Goal: Obtain resource: Obtain resource

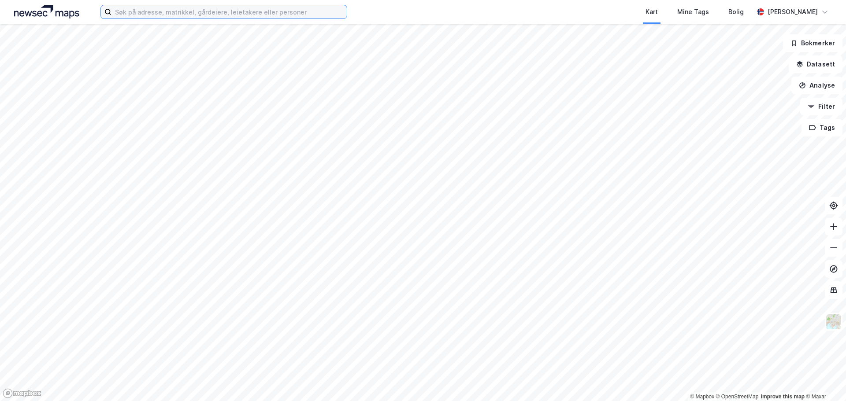
click at [263, 15] on input at bounding box center [228, 11] width 235 height 13
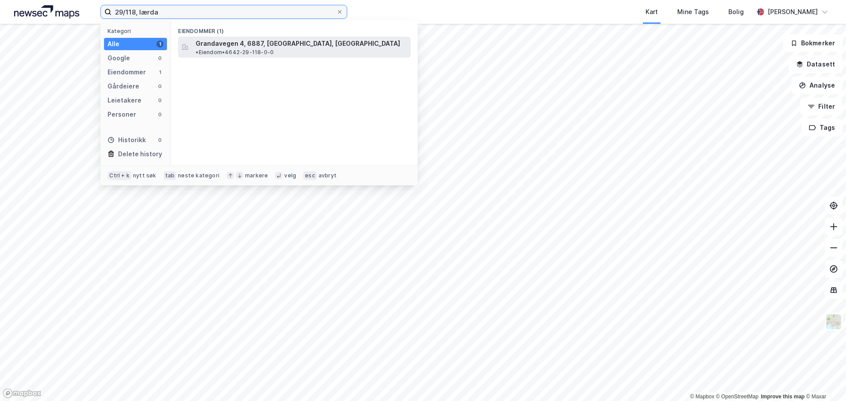
type input "29/118, lærda"
click at [262, 37] on div "Grandavegen 4, 6887, [GEOGRAPHIC_DATA], [GEOGRAPHIC_DATA] • Eiendom • 4642-29-1…" at bounding box center [294, 47] width 233 height 21
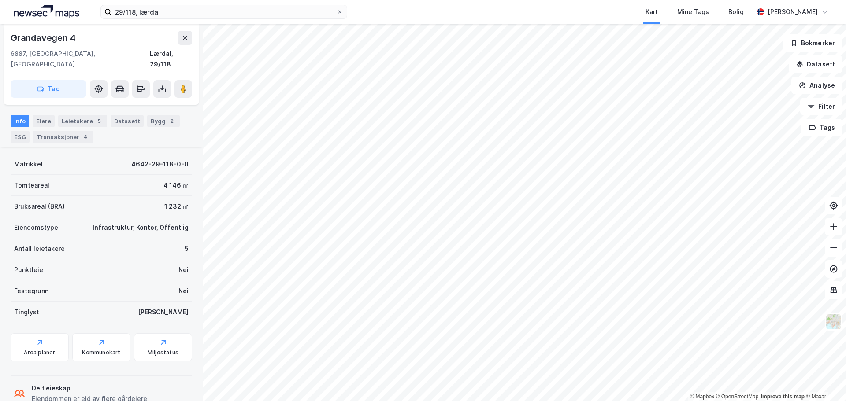
scroll to position [132, 0]
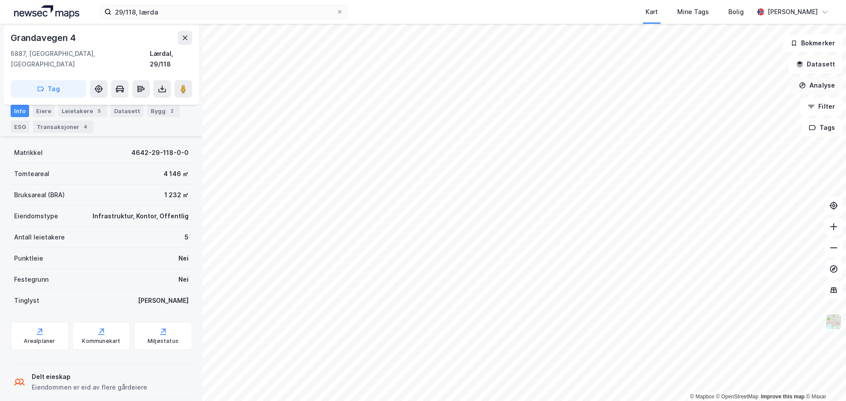
click at [820, 85] on button "Analyse" at bounding box center [816, 86] width 51 height 18
click at [814, 62] on button "Datasett" at bounding box center [815, 65] width 54 height 18
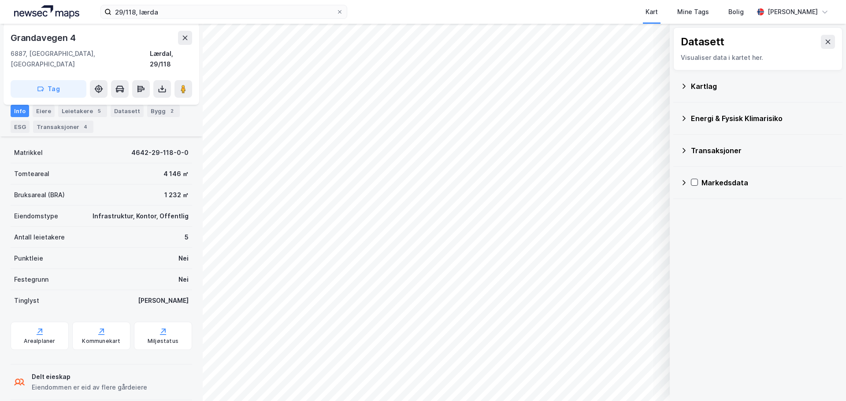
click at [670, 87] on div "Datasett Visualiser data i kartet her. Kartlag Energi & Fysisk Klimarisiko Tran…" at bounding box center [758, 113] width 176 height 179
click at [682, 85] on icon at bounding box center [683, 86] width 7 height 7
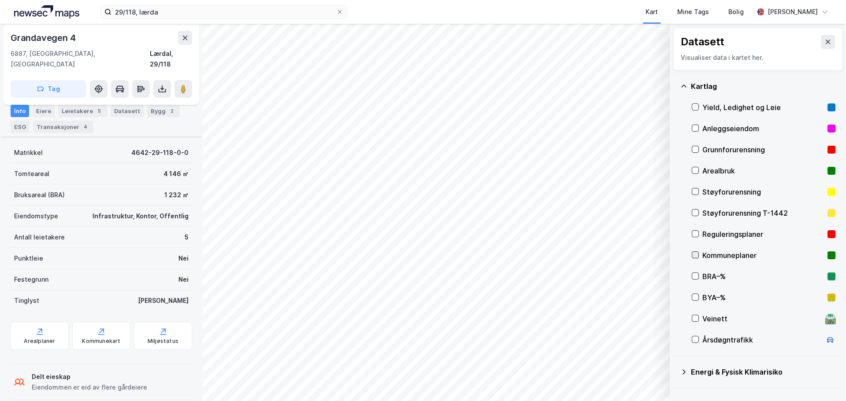
click at [695, 254] on icon at bounding box center [695, 255] width 6 height 6
click at [696, 238] on div at bounding box center [695, 233] width 7 height 7
click at [696, 256] on icon at bounding box center [695, 255] width 6 height 6
click at [693, 233] on icon at bounding box center [695, 234] width 6 height 6
click at [696, 236] on icon at bounding box center [695, 234] width 6 height 6
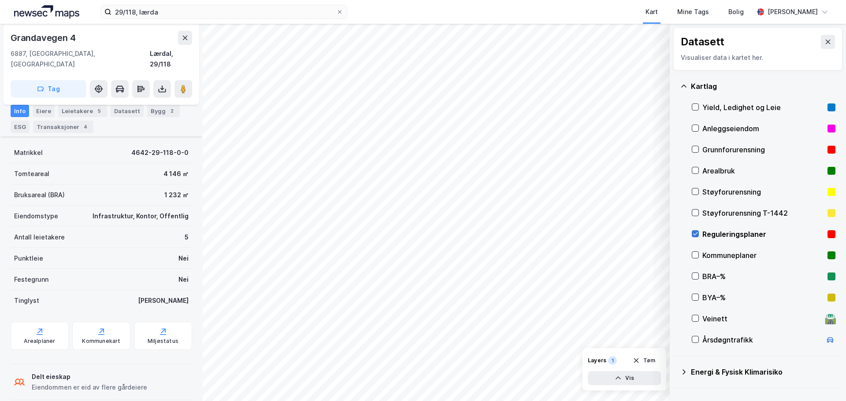
click at [696, 236] on icon at bounding box center [695, 234] width 6 height 6
click at [693, 251] on div "Kommuneplaner" at bounding box center [764, 255] width 144 height 21
click at [694, 252] on icon at bounding box center [695, 255] width 6 height 6
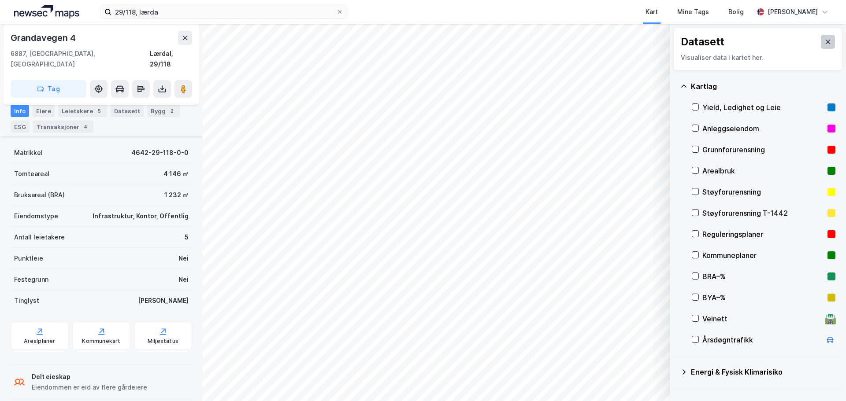
click at [827, 44] on button at bounding box center [828, 42] width 14 height 14
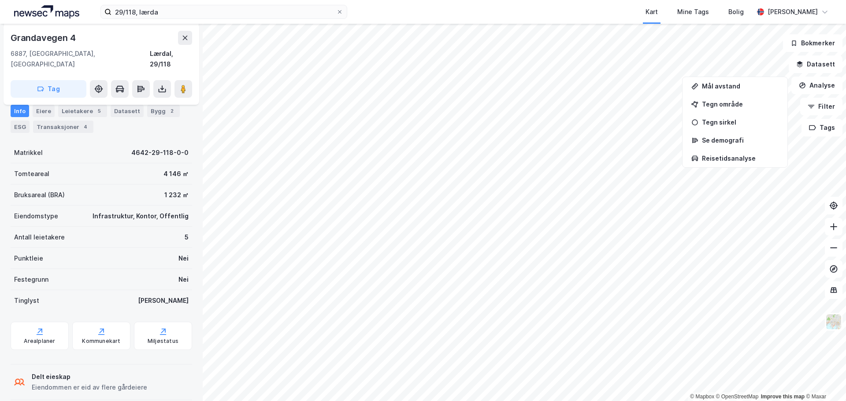
scroll to position [0, 0]
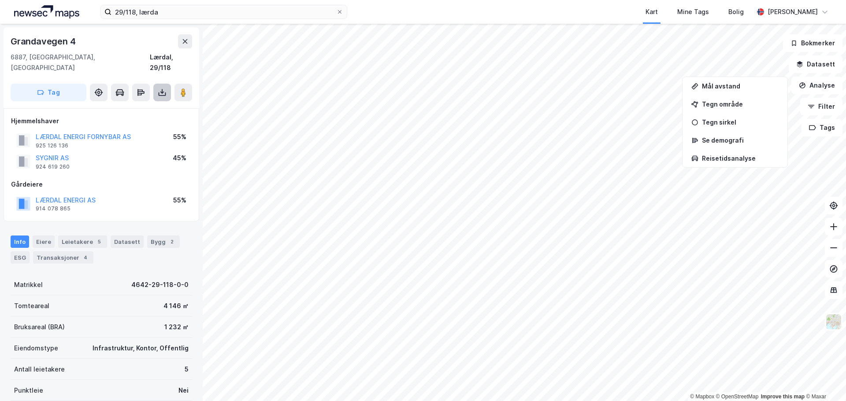
click at [164, 88] on icon at bounding box center [162, 92] width 9 height 9
click at [134, 107] on div "Last ned grunnbok" at bounding box center [118, 110] width 51 height 7
